Goal: Task Accomplishment & Management: Manage account settings

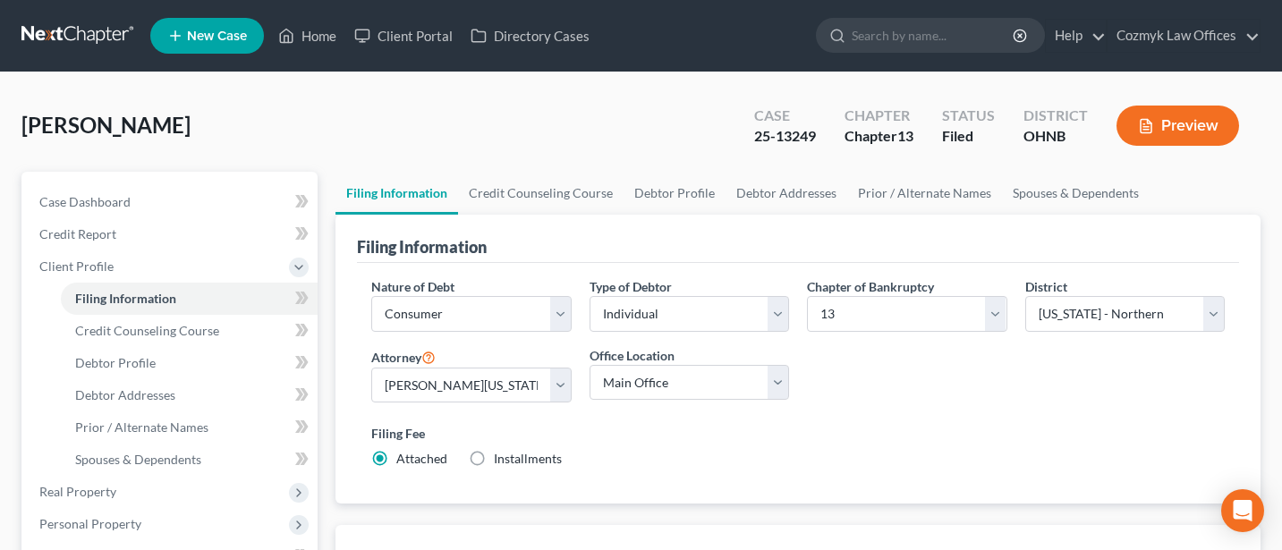
select select "1"
select select "0"
select select "3"
select select "61"
select select "0"
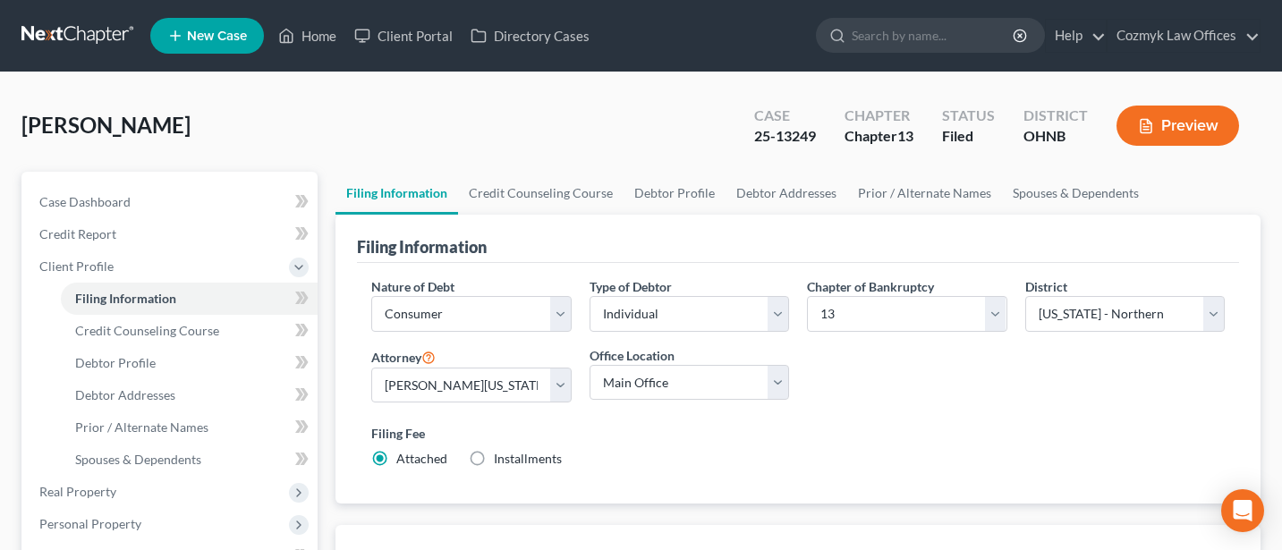
select select "36"
click at [1181, 35] on link "Cozmyk Law Offices" at bounding box center [1184, 36] width 152 height 32
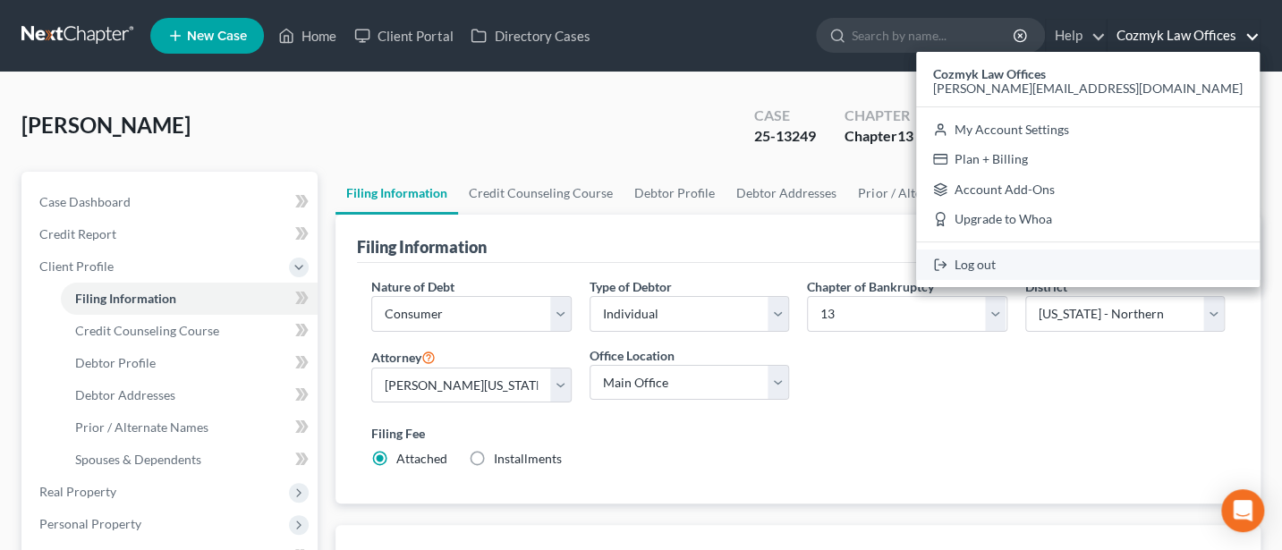
click at [1152, 264] on link "Log out" at bounding box center [1088, 265] width 344 height 30
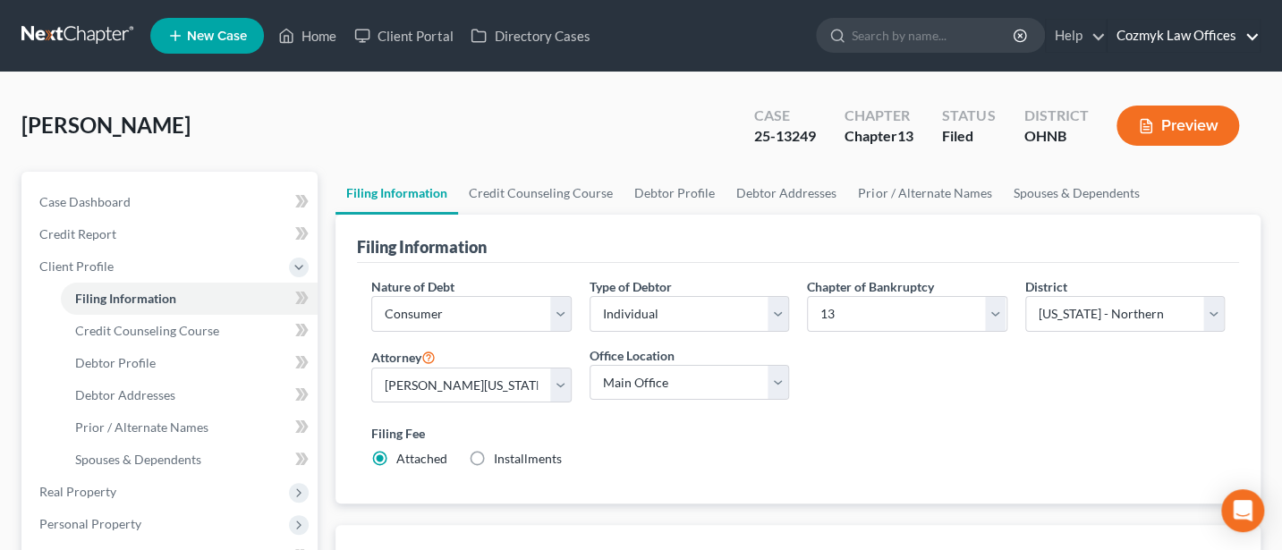
click at [1180, 29] on link "Cozmyk Law Offices" at bounding box center [1184, 36] width 152 height 32
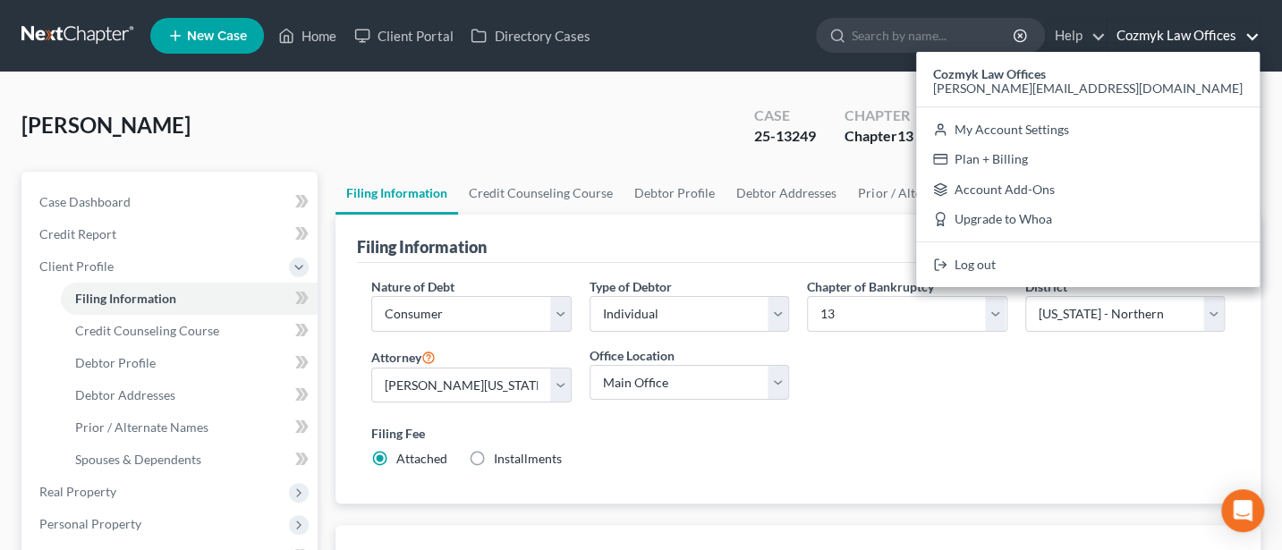
click at [1162, 282] on div "Cozmyk Law Offices [PERSON_NAME][EMAIL_ADDRESS][DOMAIN_NAME] My Account Setting…" at bounding box center [1088, 169] width 344 height 235
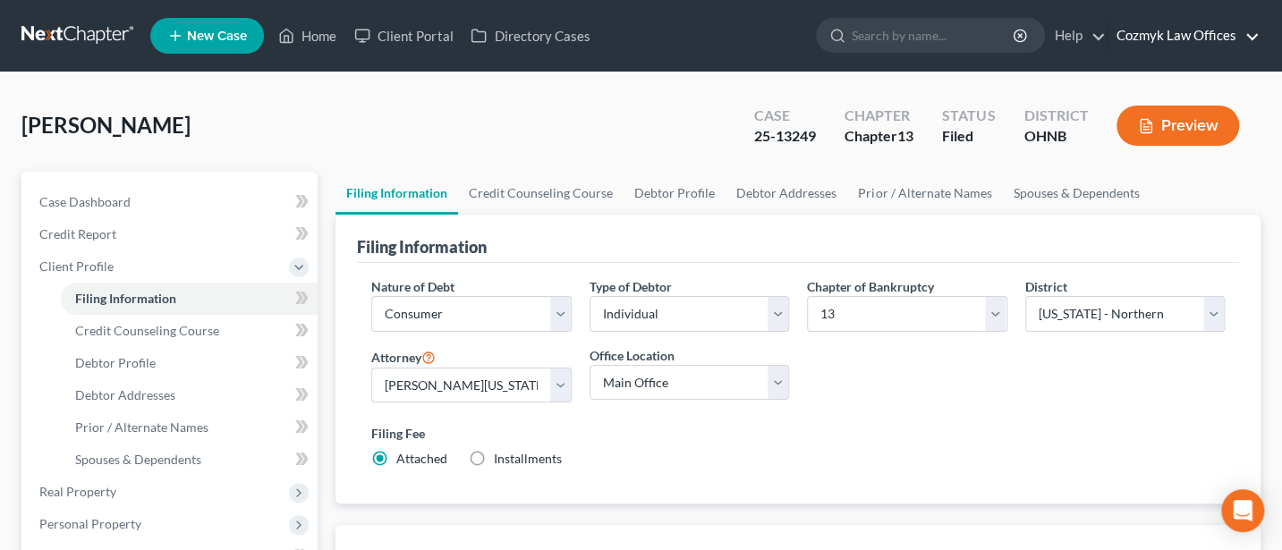
click at [1179, 34] on link "Cozmyk Law Offices" at bounding box center [1184, 36] width 152 height 32
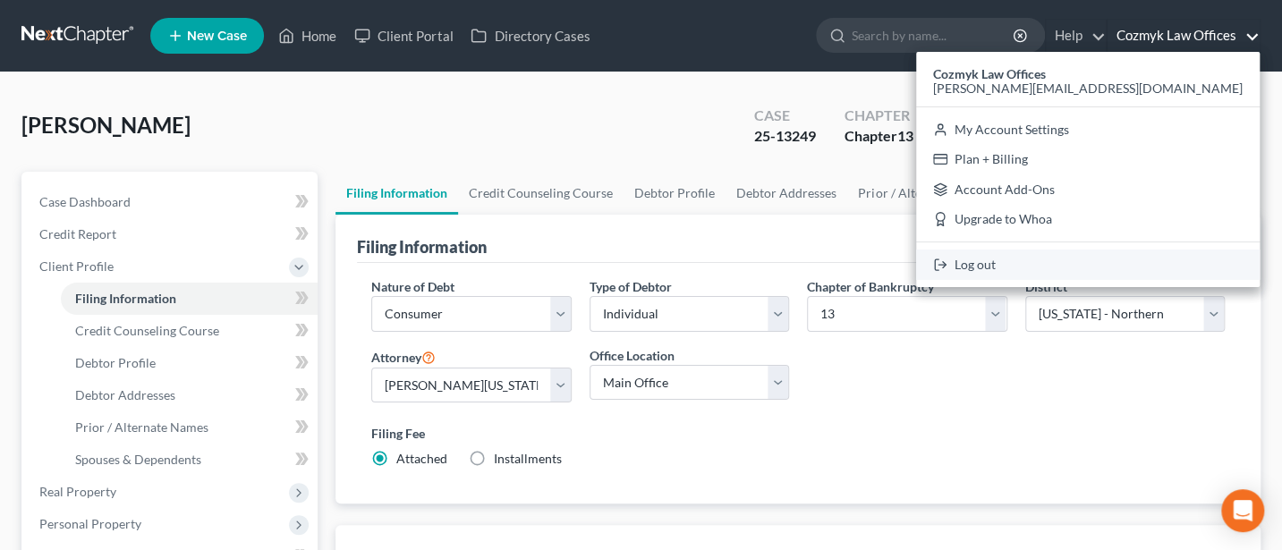
click at [1147, 259] on link "Log out" at bounding box center [1088, 265] width 344 height 30
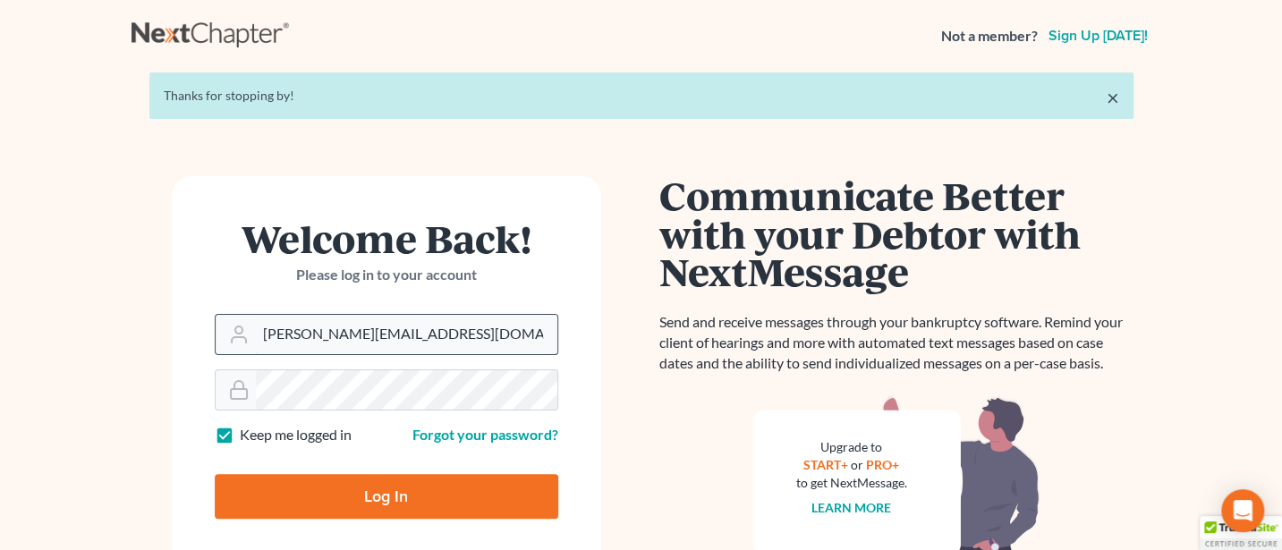
click at [408, 332] on input "[PERSON_NAME][EMAIL_ADDRESS][DOMAIN_NAME]" at bounding box center [407, 334] width 302 height 39
type input "[PERSON_NAME][EMAIL_ADDRESS][DOMAIN_NAME]"
click at [354, 490] on input "Log In" at bounding box center [387, 496] width 344 height 45
type input "Thinking..."
